Goal: Information Seeking & Learning: Learn about a topic

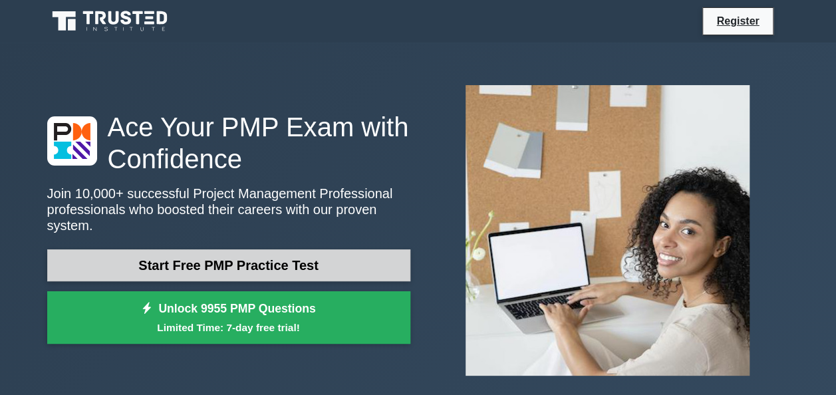
click at [215, 249] on link "Start Free PMP Practice Test" at bounding box center [228, 265] width 363 height 32
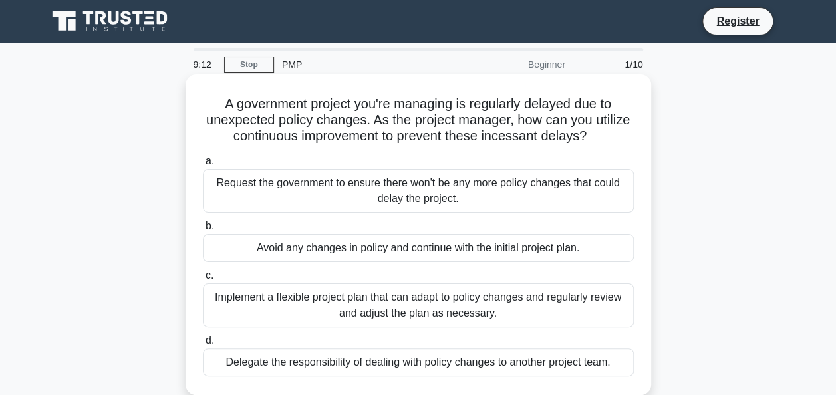
click at [437, 301] on div "Implement a flexible project plan that can adapt to policy changes and regularl…" at bounding box center [418, 305] width 431 height 44
click at [203, 280] on input "c. Implement a flexible project plan that can adapt to policy changes and regul…" at bounding box center [203, 275] width 0 height 9
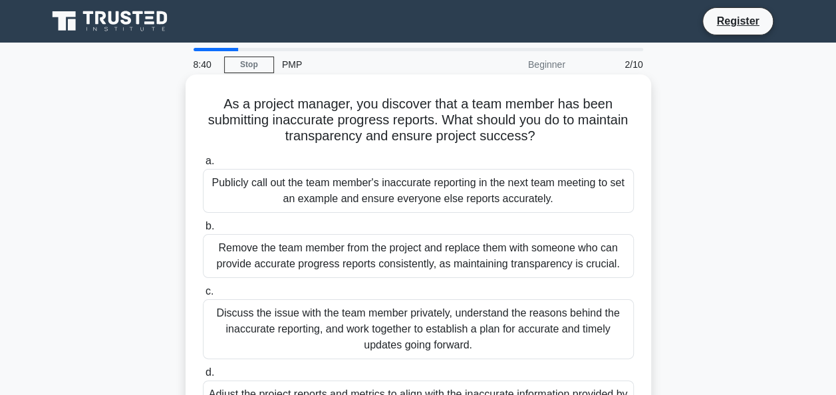
click at [416, 319] on div "Discuss the issue with the team member privately, understand the reasons behind…" at bounding box center [418, 329] width 431 height 60
click at [203, 296] on input "c. Discuss the issue with the team member privately, understand the reasons beh…" at bounding box center [203, 291] width 0 height 9
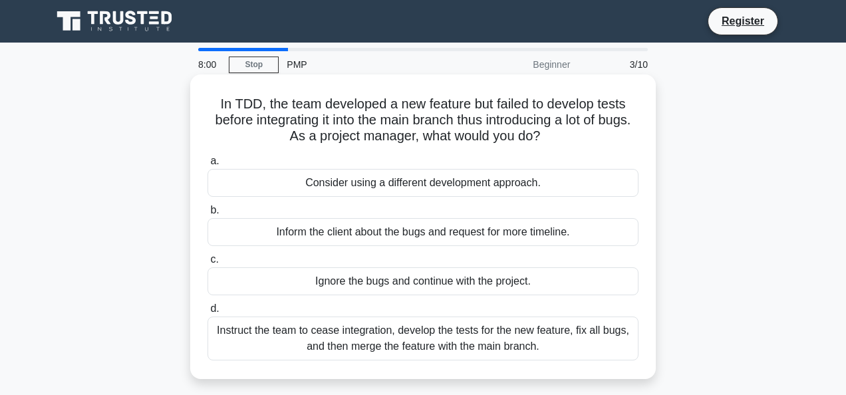
click at [410, 344] on div "Instruct the team to cease integration, develop the tests for the new feature, …" at bounding box center [423, 339] width 431 height 44
click at [208, 313] on input "d. Instruct the team to cease integration, develop the tests for the new featur…" at bounding box center [208, 309] width 0 height 9
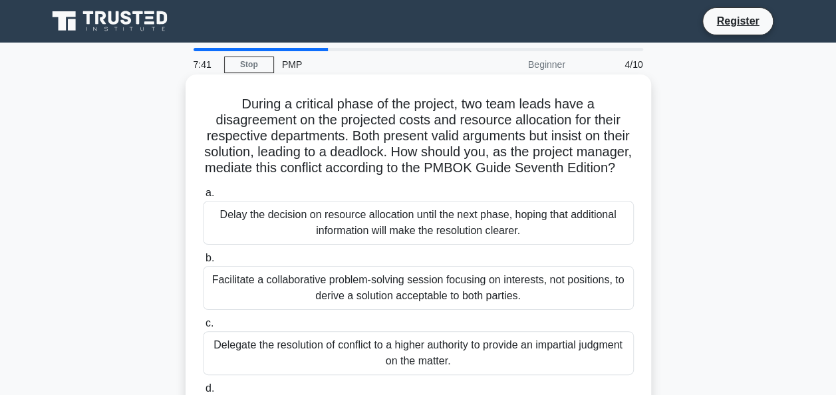
scroll to position [67, 0]
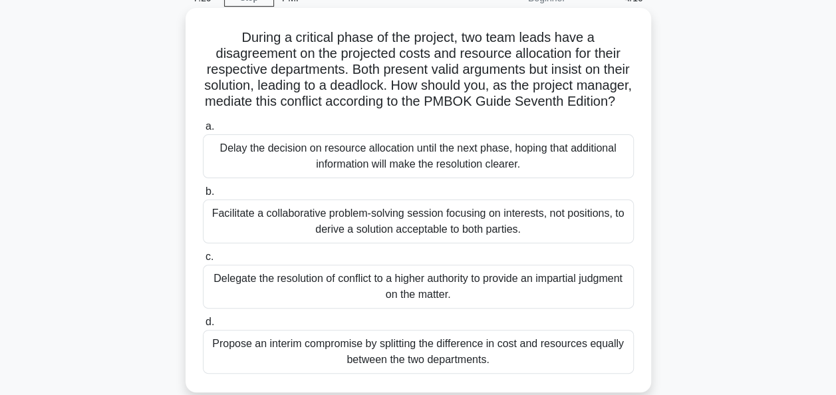
click at [398, 235] on div "Facilitate a collaborative problem-solving session focusing on interests, not p…" at bounding box center [418, 222] width 431 height 44
click at [203, 196] on input "b. Facilitate a collaborative problem-solving session focusing on interests, no…" at bounding box center [203, 192] width 0 height 9
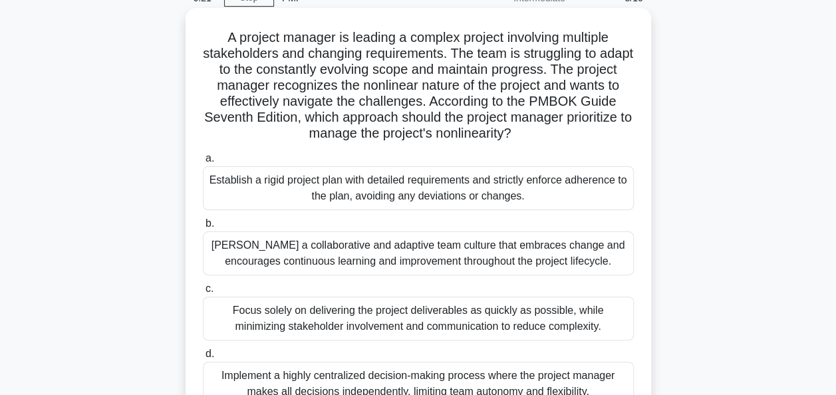
click at [392, 373] on div "Implement a highly centralized decision-making process where the project manage…" at bounding box center [418, 384] width 431 height 44
click at [203, 358] on input "d. Implement a highly centralized decision-making process where the project man…" at bounding box center [203, 354] width 0 height 9
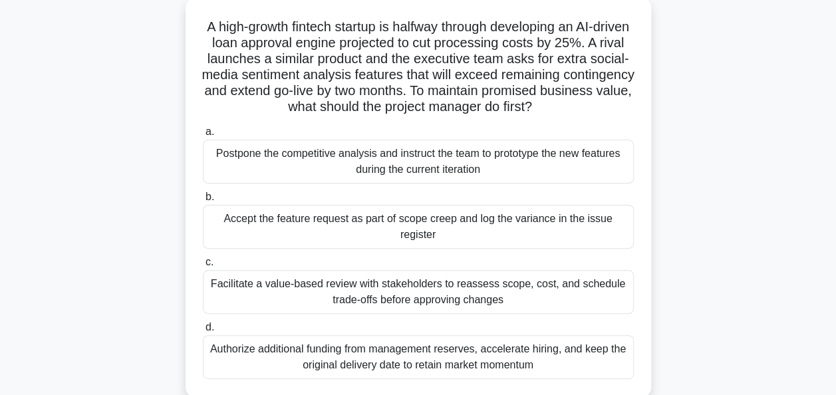
scroll to position [82, 0]
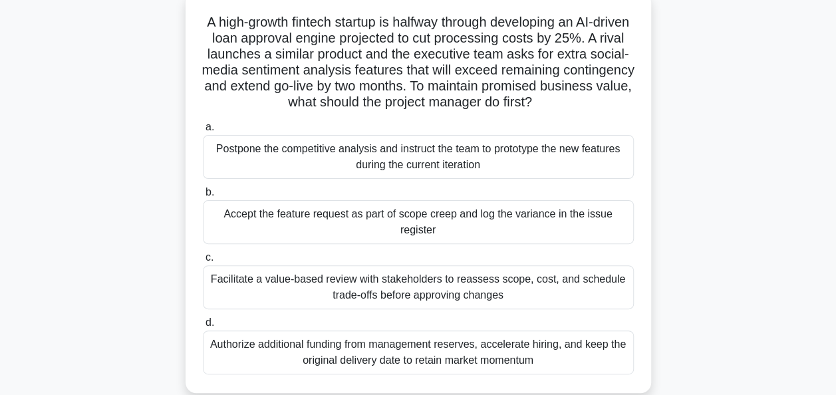
click at [434, 289] on div "Facilitate a value-based review with stakeholders to reassess scope, cost, and …" at bounding box center [418, 287] width 431 height 44
click at [203, 262] on input "c. Facilitate a value-based review with stakeholders to reassess scope, cost, a…" at bounding box center [203, 257] width 0 height 9
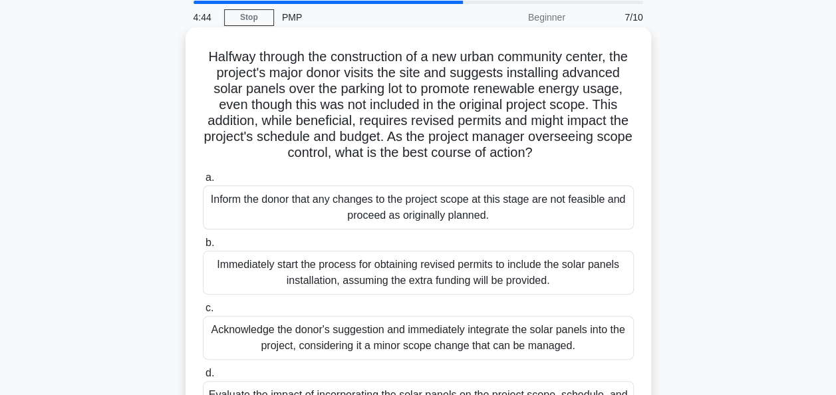
scroll to position [114, 0]
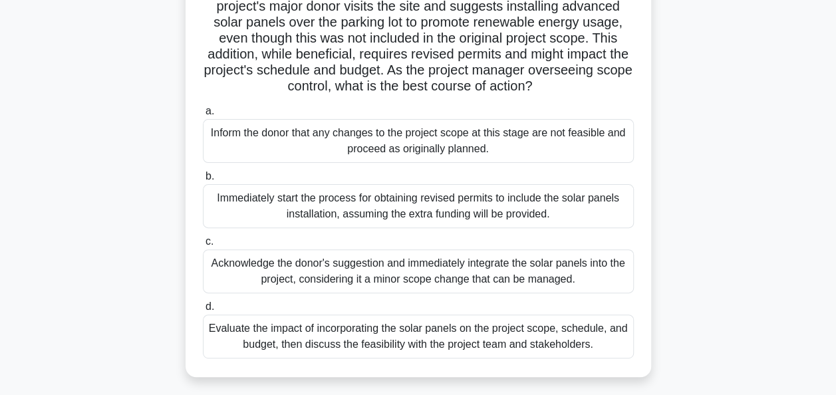
click at [404, 353] on div "Evaluate the impact of incorporating the solar panels on the project scope, sch…" at bounding box center [418, 337] width 431 height 44
click at [203, 311] on input "d. Evaluate the impact of incorporating the solar panels on the project scope, …" at bounding box center [203, 307] width 0 height 9
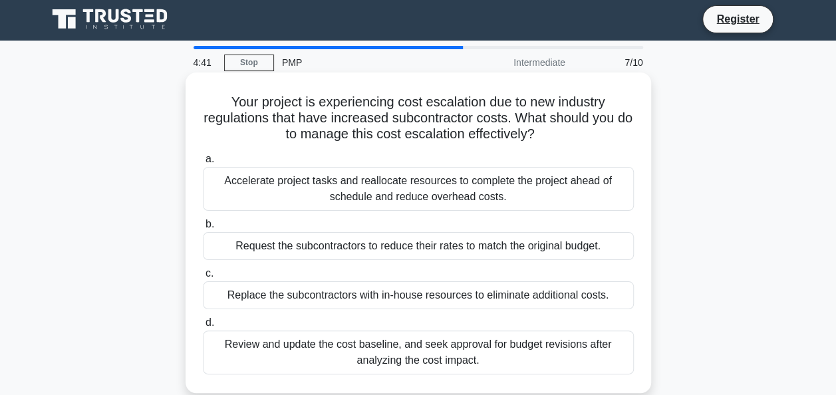
scroll to position [0, 0]
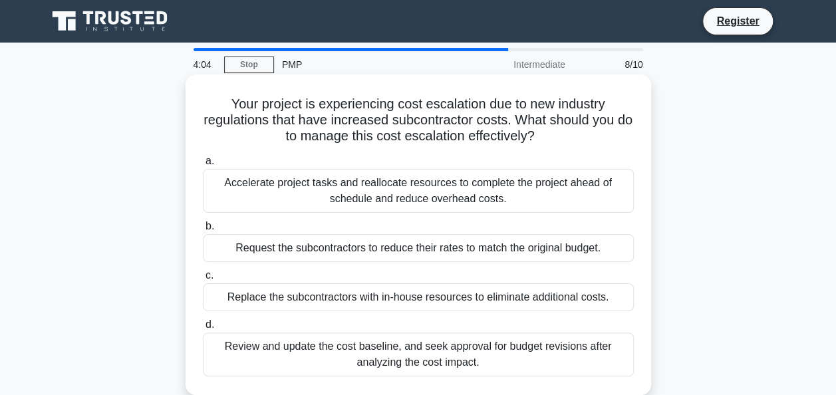
click at [441, 355] on div "Review and update the cost baseline, and seek approval for budget revisions aft…" at bounding box center [418, 355] width 431 height 44
click at [203, 329] on input "d. Review and update the cost baseline, and seek approval for budget revisions …" at bounding box center [203, 325] width 0 height 9
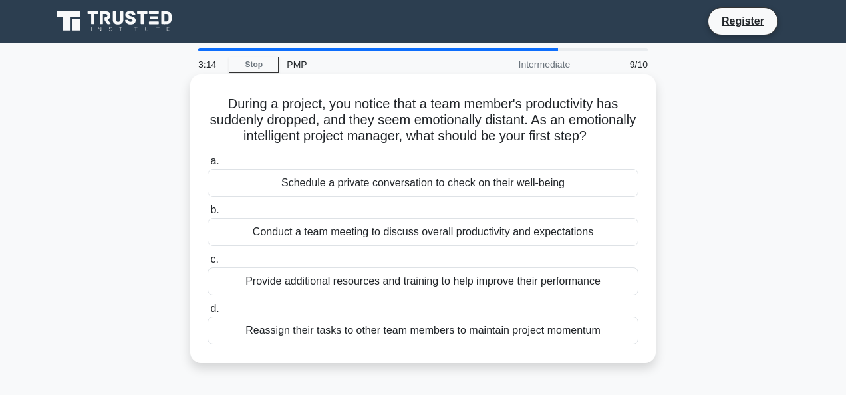
click at [394, 245] on div "Conduct a team meeting to discuss overall productivity and expectations" at bounding box center [423, 232] width 431 height 28
click at [208, 215] on input "b. Conduct a team meeting to discuss overall productivity and expectations" at bounding box center [208, 210] width 0 height 9
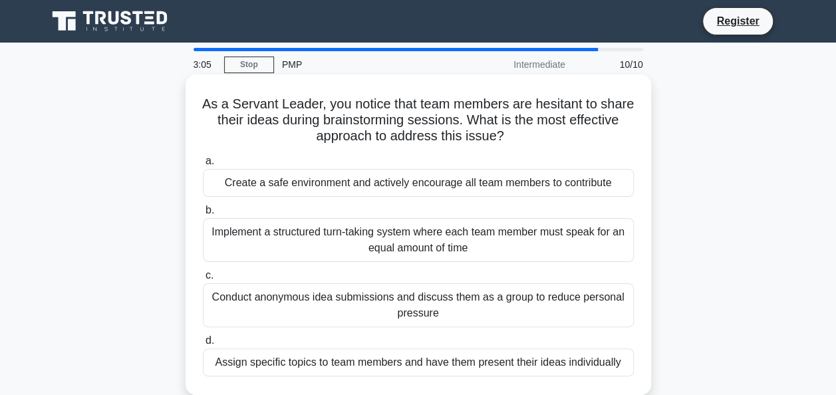
click at [271, 99] on h5 "As a Servant Leader, you notice that team members are hesitant to share their i…" at bounding box center [419, 120] width 434 height 49
copy h5 "Servant"
click at [437, 136] on h5 "As a Servant Leader, you notice that team members are hesitant to share their i…" at bounding box center [419, 120] width 434 height 49
click at [513, 310] on div "Conduct anonymous idea submissions and discuss them as a group to reduce person…" at bounding box center [418, 305] width 431 height 44
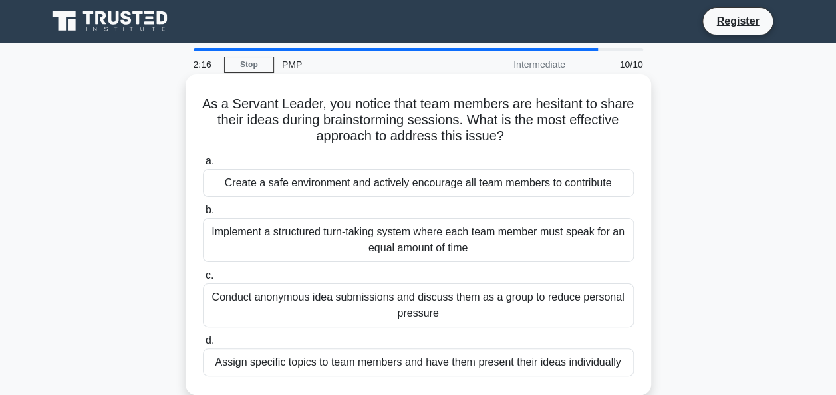
click at [203, 280] on input "c. Conduct anonymous idea submissions and discuss them as a group to reduce per…" at bounding box center [203, 275] width 0 height 9
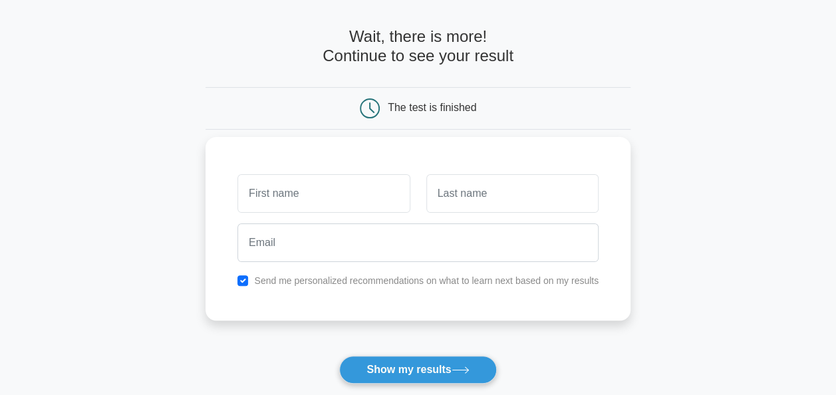
scroll to position [67, 0]
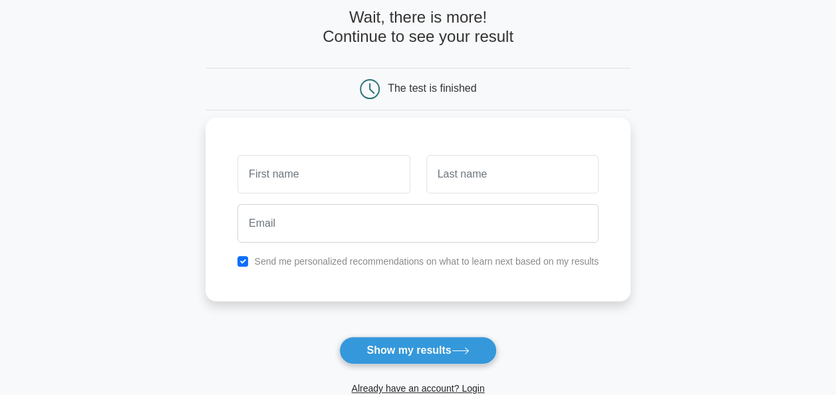
click at [302, 165] on input "text" at bounding box center [323, 174] width 172 height 39
type input "[PERSON_NAME]"
drag, startPoint x: 294, startPoint y: 168, endPoint x: 217, endPoint y: 170, distance: 76.5
click at [217, 170] on div "Jason Send me personalized recommendations on what to learn next based on my re…" at bounding box center [418, 210] width 425 height 184
type input "[PERSON_NAME]"
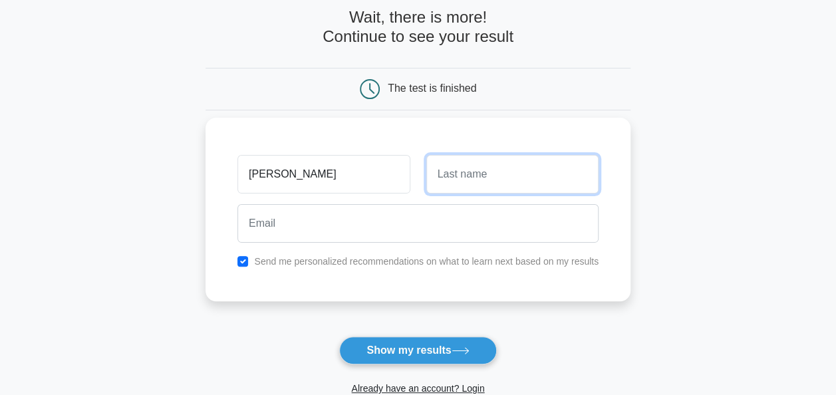
click at [450, 178] on input "text" at bounding box center [512, 174] width 172 height 39
type input "Yao"
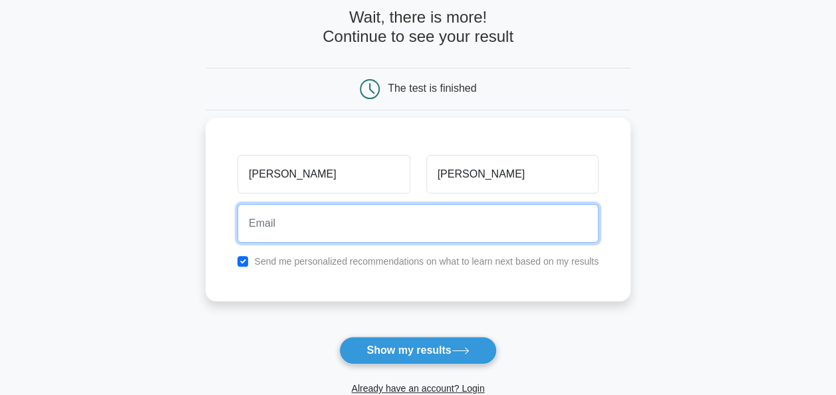
click at [343, 213] on input "email" at bounding box center [417, 223] width 361 height 39
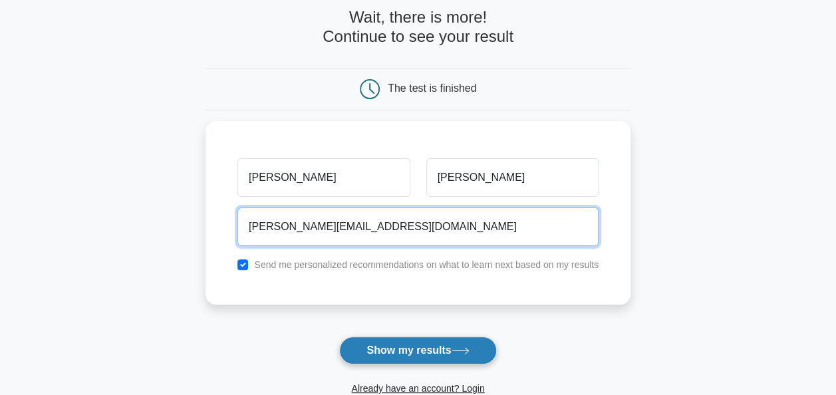
type input "jason_yjw@hotmail.com"
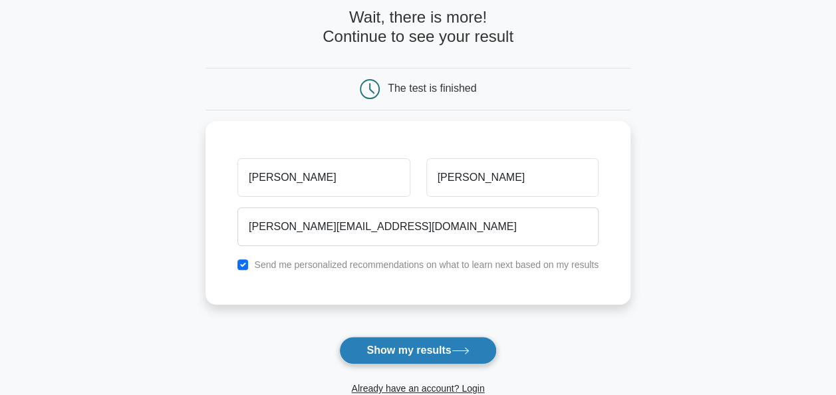
click at [422, 337] on button "Show my results" at bounding box center [417, 351] width 157 height 28
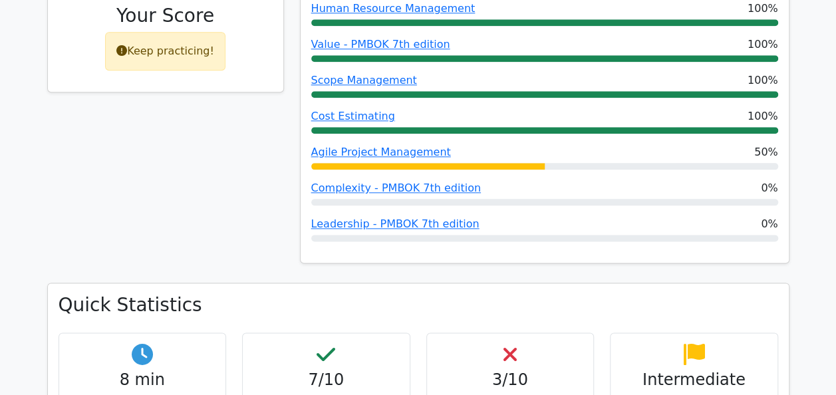
scroll to position [798, 0]
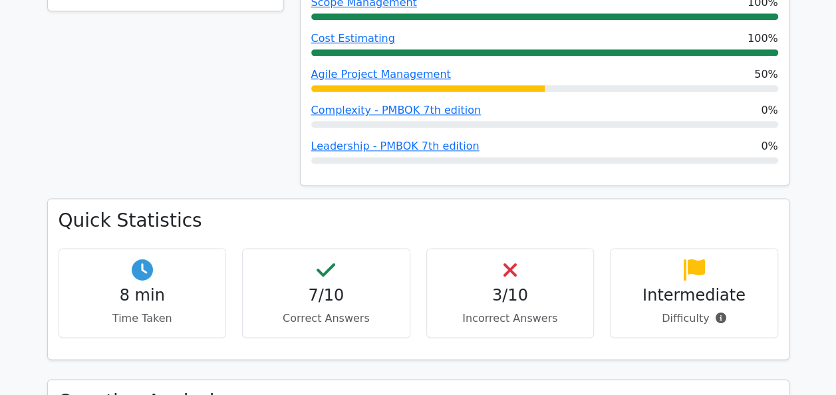
click at [698, 286] on h4 "Intermediate" at bounding box center [694, 295] width 146 height 19
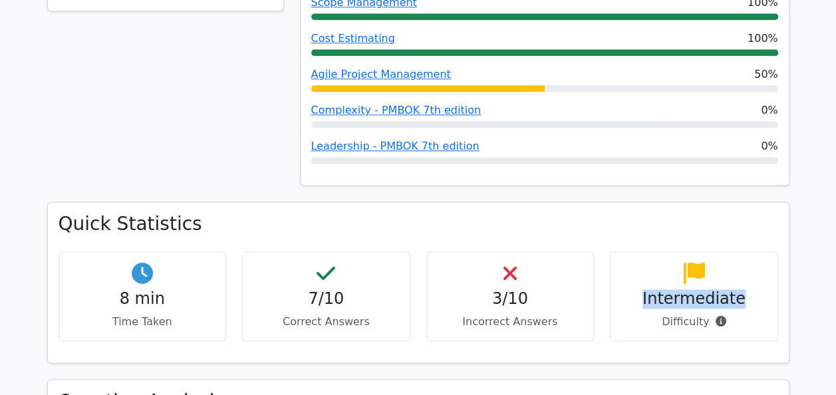
copy h4 "Intermediate"
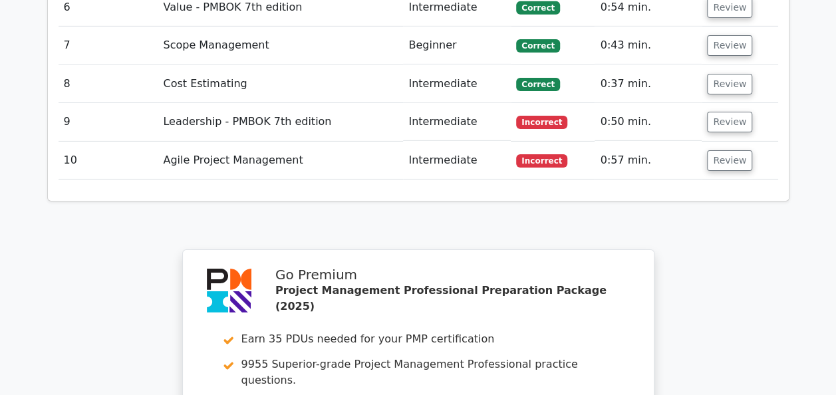
scroll to position [2135, 0]
